Goal: Navigation & Orientation: Understand site structure

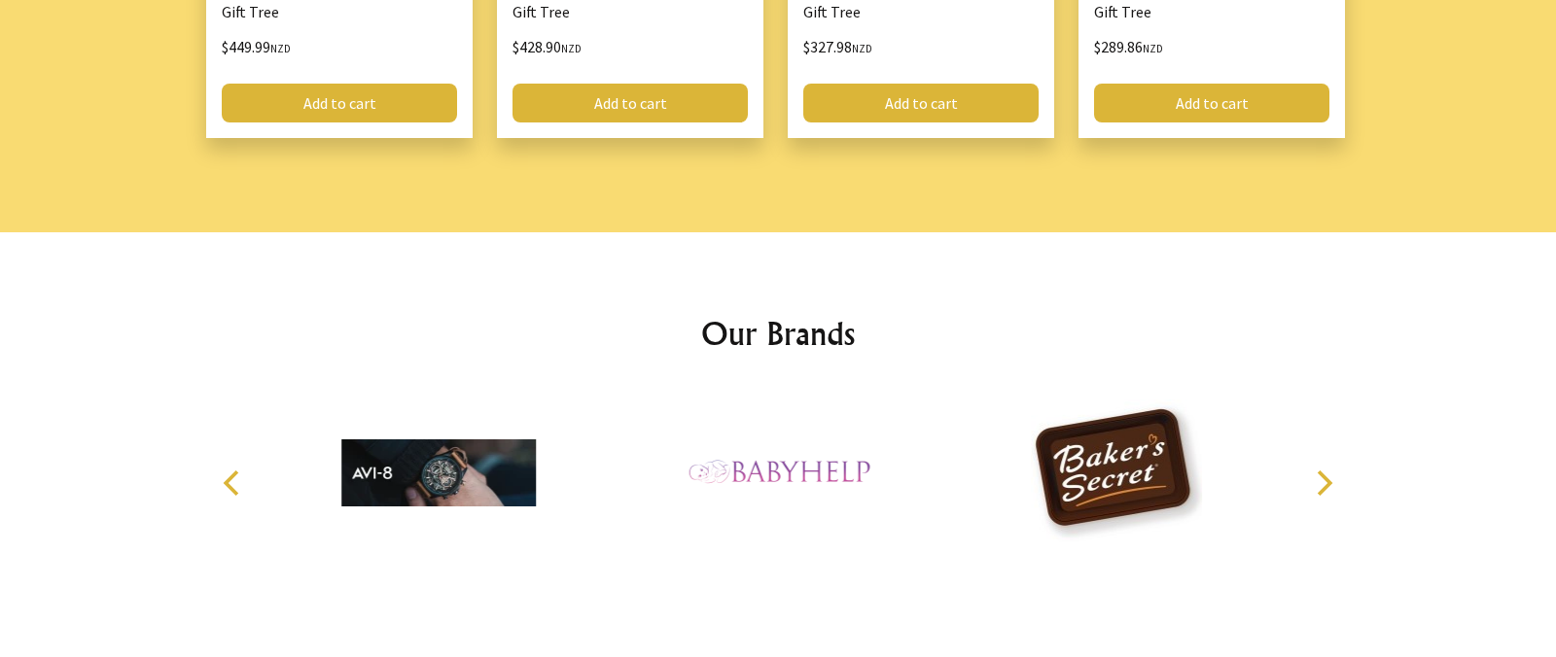
scroll to position [2981, 0]
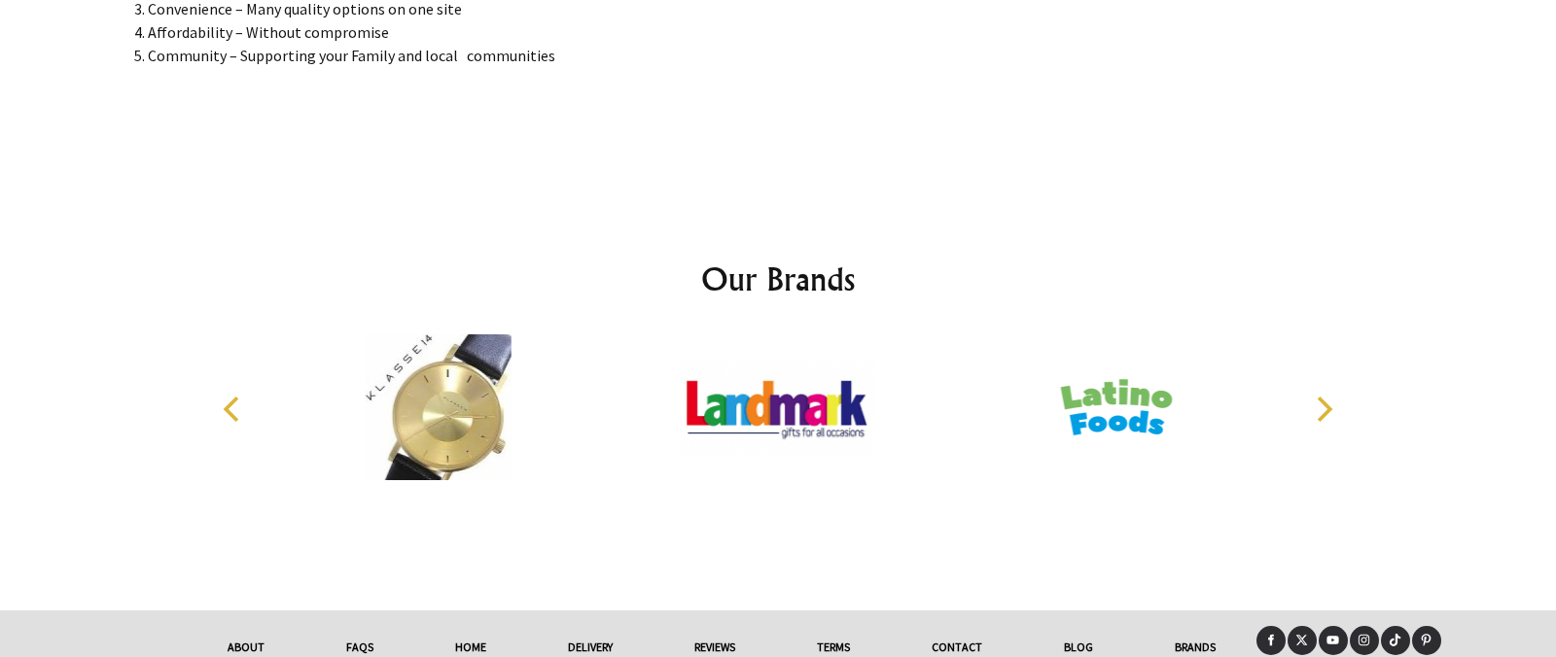
scroll to position [3961, 0]
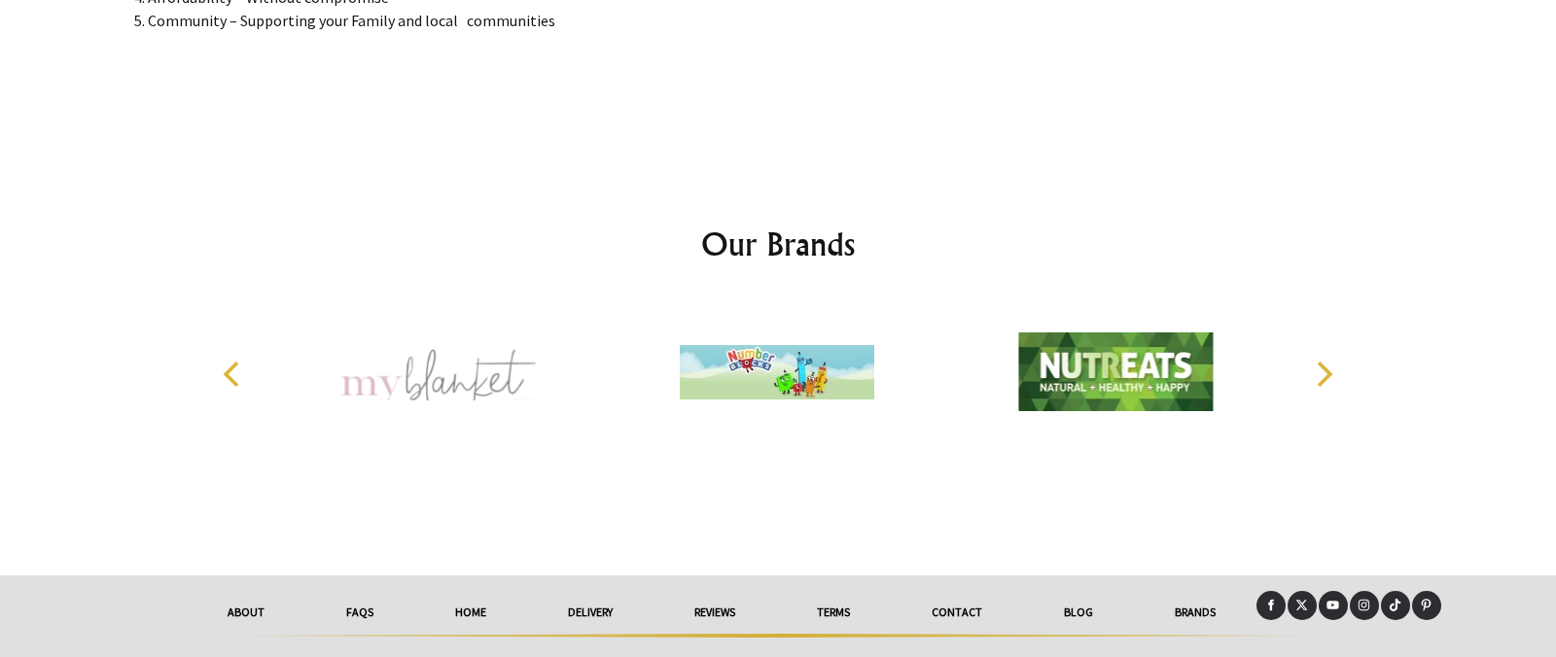
click at [356, 591] on link "FAQs" at bounding box center [359, 612] width 109 height 43
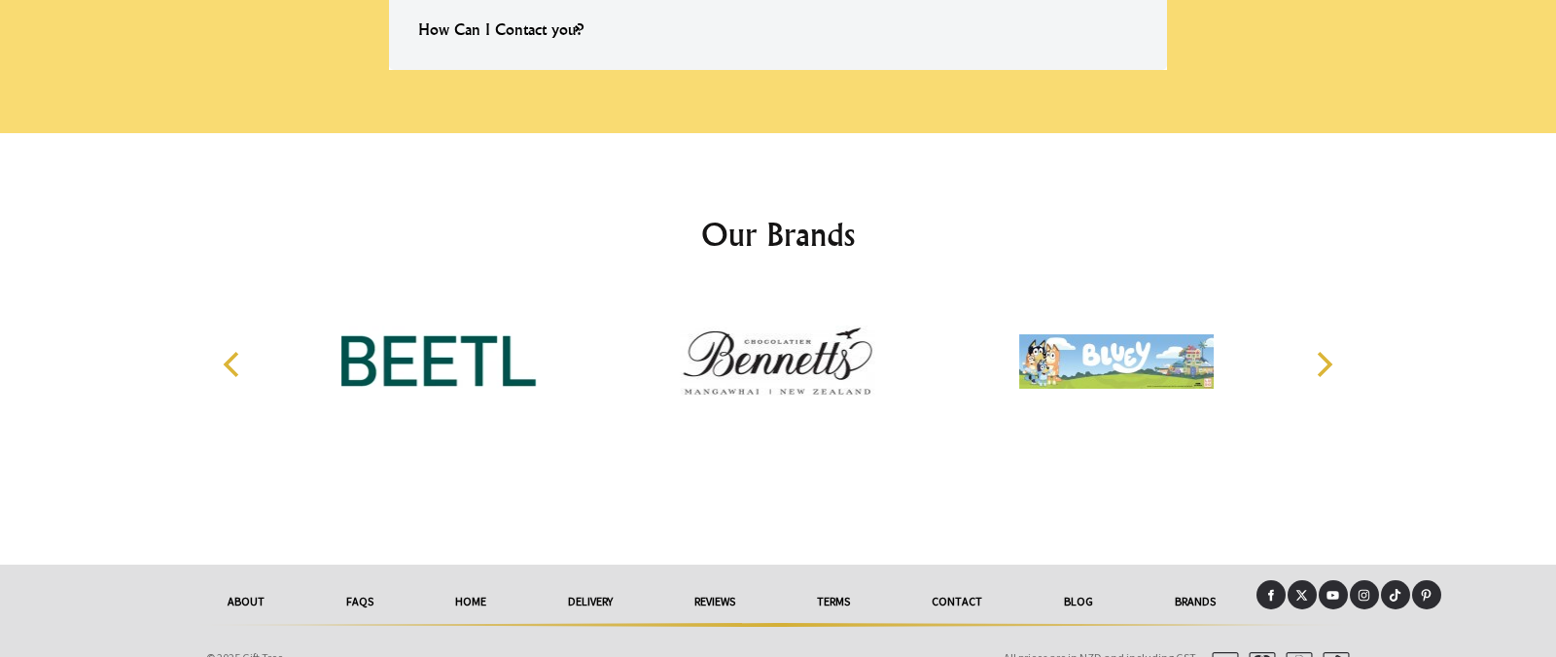
scroll to position [1626, 0]
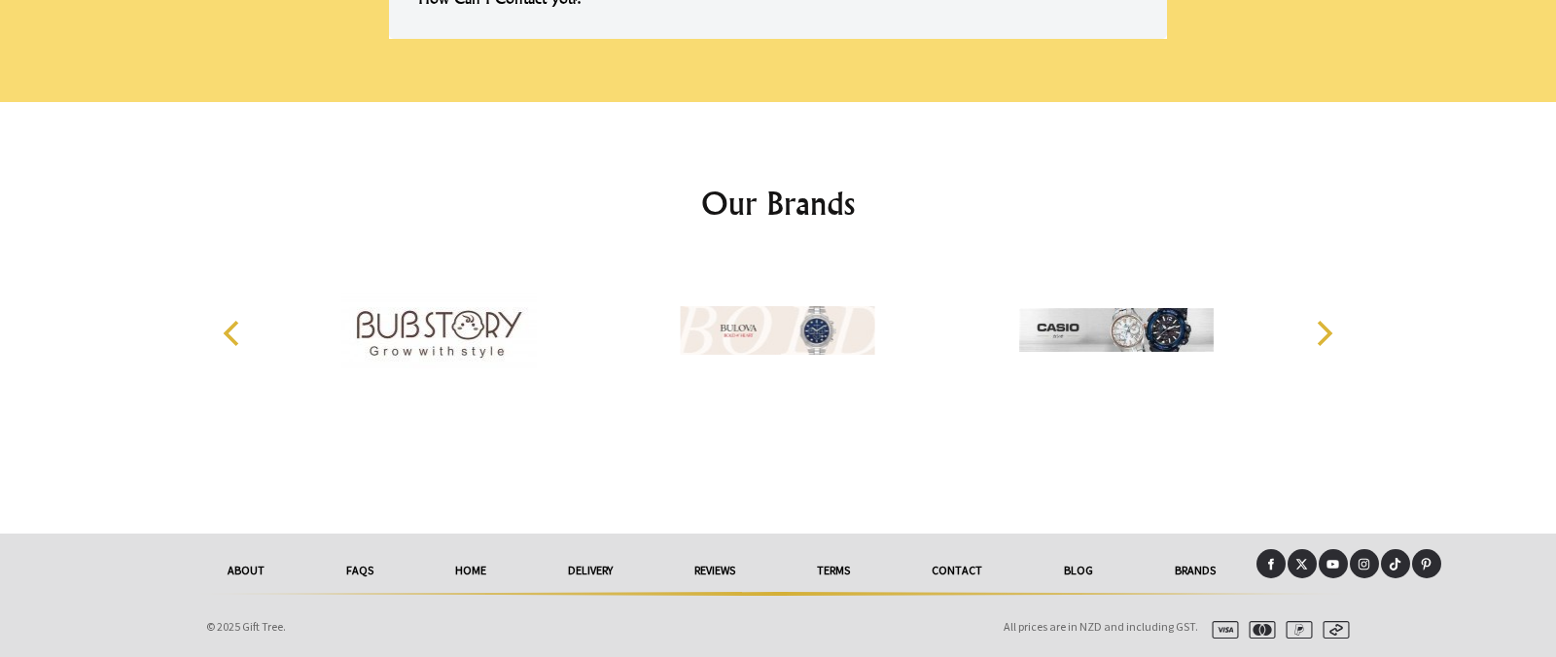
click at [458, 569] on link "HOME" at bounding box center [470, 570] width 113 height 43
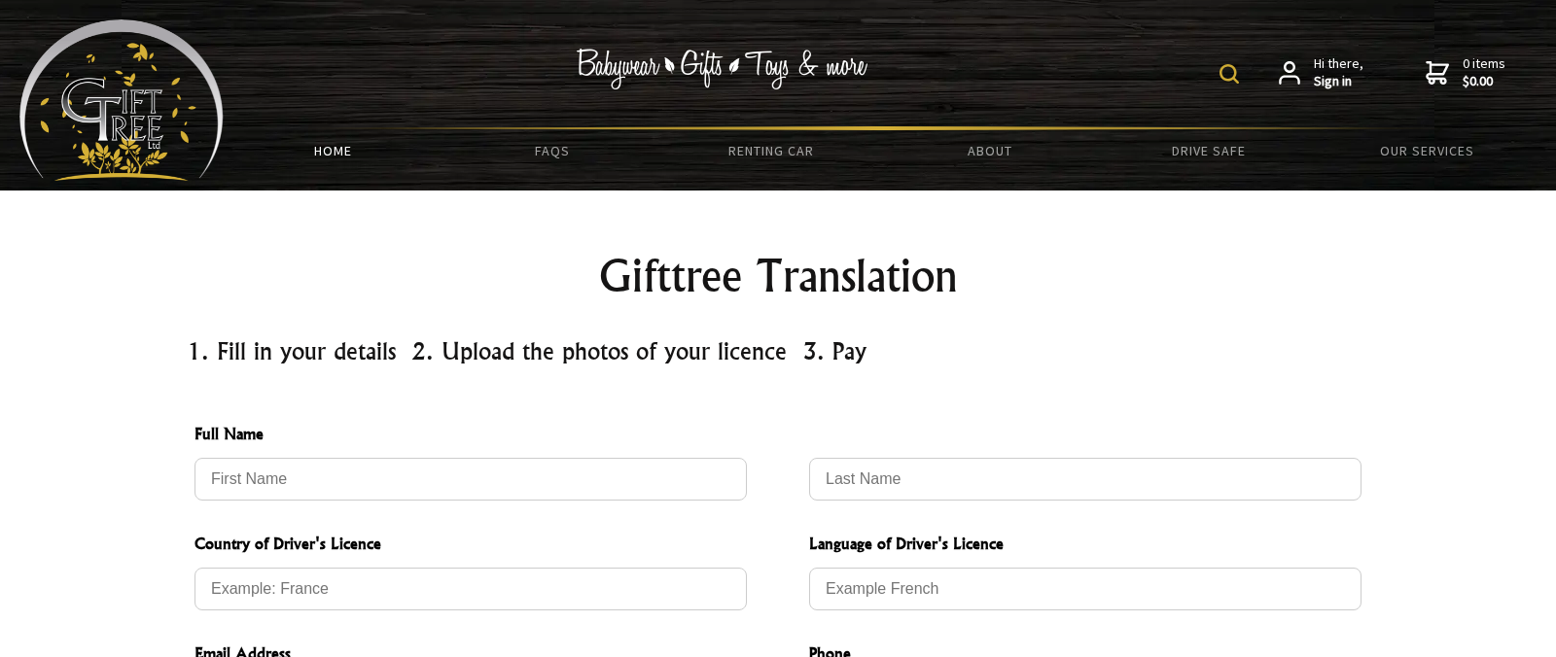
click at [335, 151] on link "HOME" at bounding box center [333, 150] width 219 height 41
